Goal: Task Accomplishment & Management: Use online tool/utility

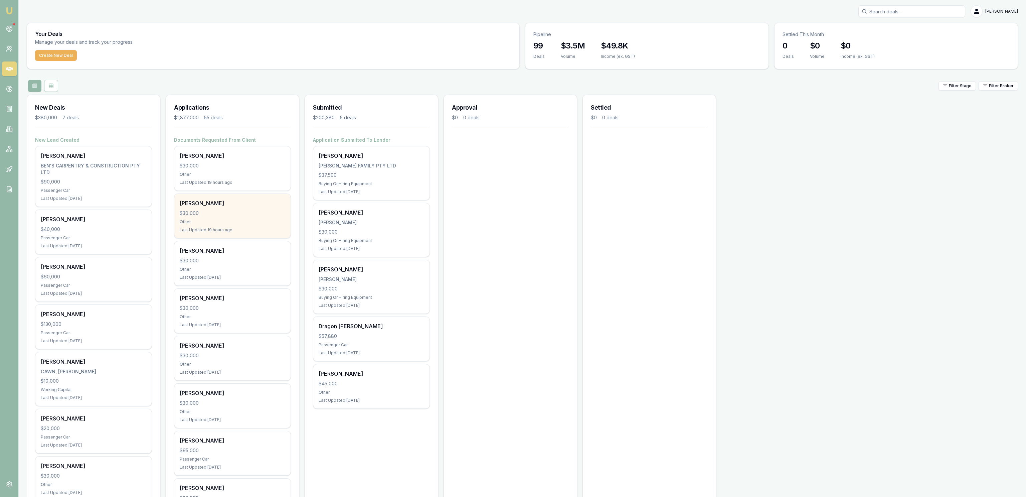
click at [232, 198] on div "[PERSON_NAME] $30,000 Other Last Updated: 19 hours ago" at bounding box center [232, 216] width 116 height 44
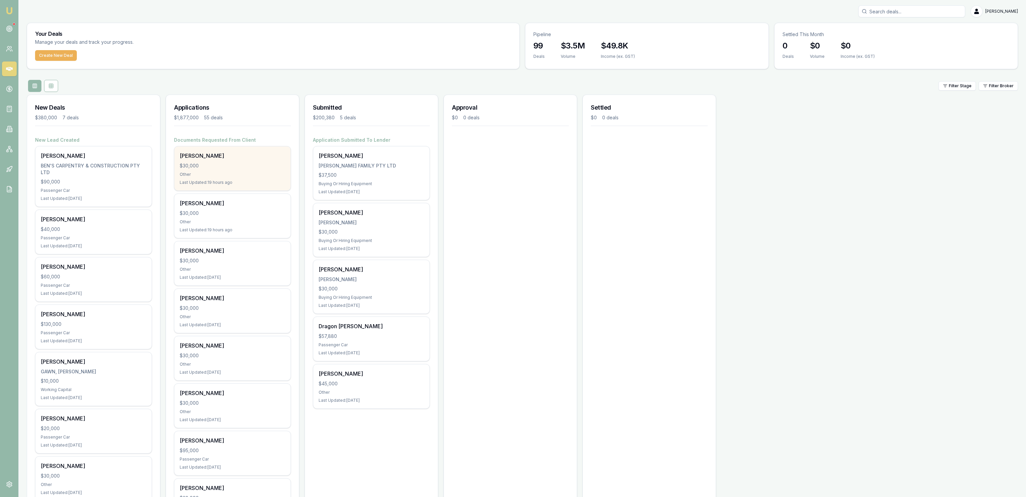
click at [227, 171] on div "[PERSON_NAME] $30,000 Other Last Updated: 19 hours ago" at bounding box center [232, 168] width 116 height 44
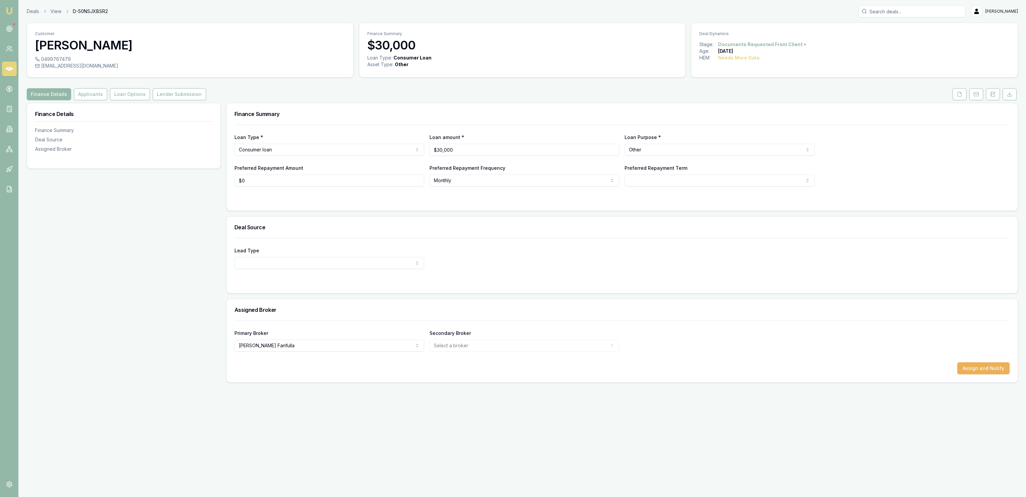
click at [88, 102] on div "Customer Corey Townsend 0499767479 coreytownsend1262@gmail.com Finance Summary …" at bounding box center [522, 203] width 991 height 360
click at [89, 100] on button "Applicants" at bounding box center [90, 94] width 33 height 12
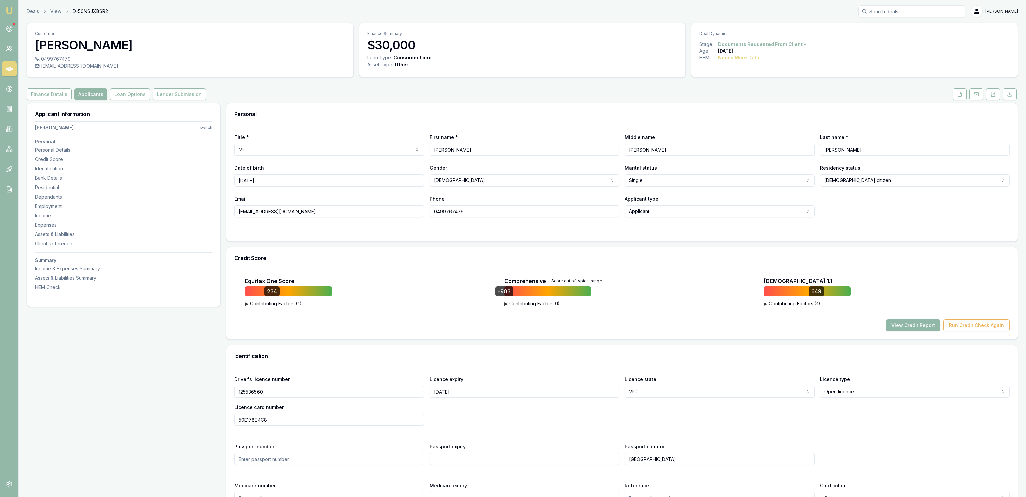
click at [921, 326] on button "View Credit Report" at bounding box center [913, 325] width 54 height 12
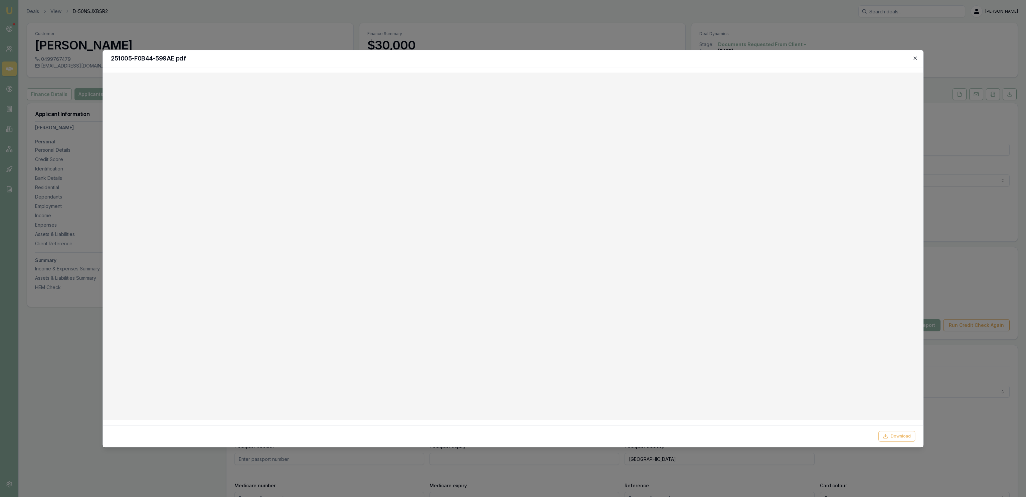
click at [915, 60] on icon "button" at bounding box center [914, 57] width 5 height 5
